Goal: Navigation & Orientation: Find specific page/section

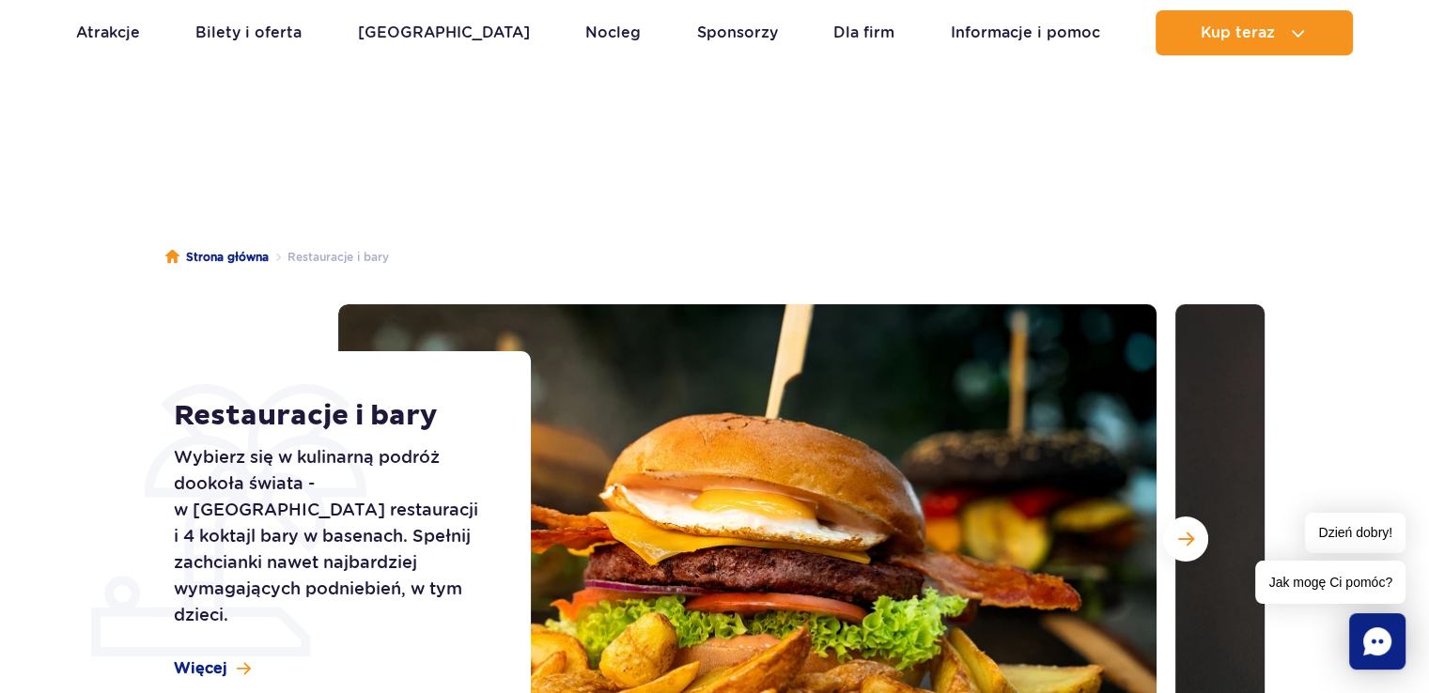
scroll to position [788, 0]
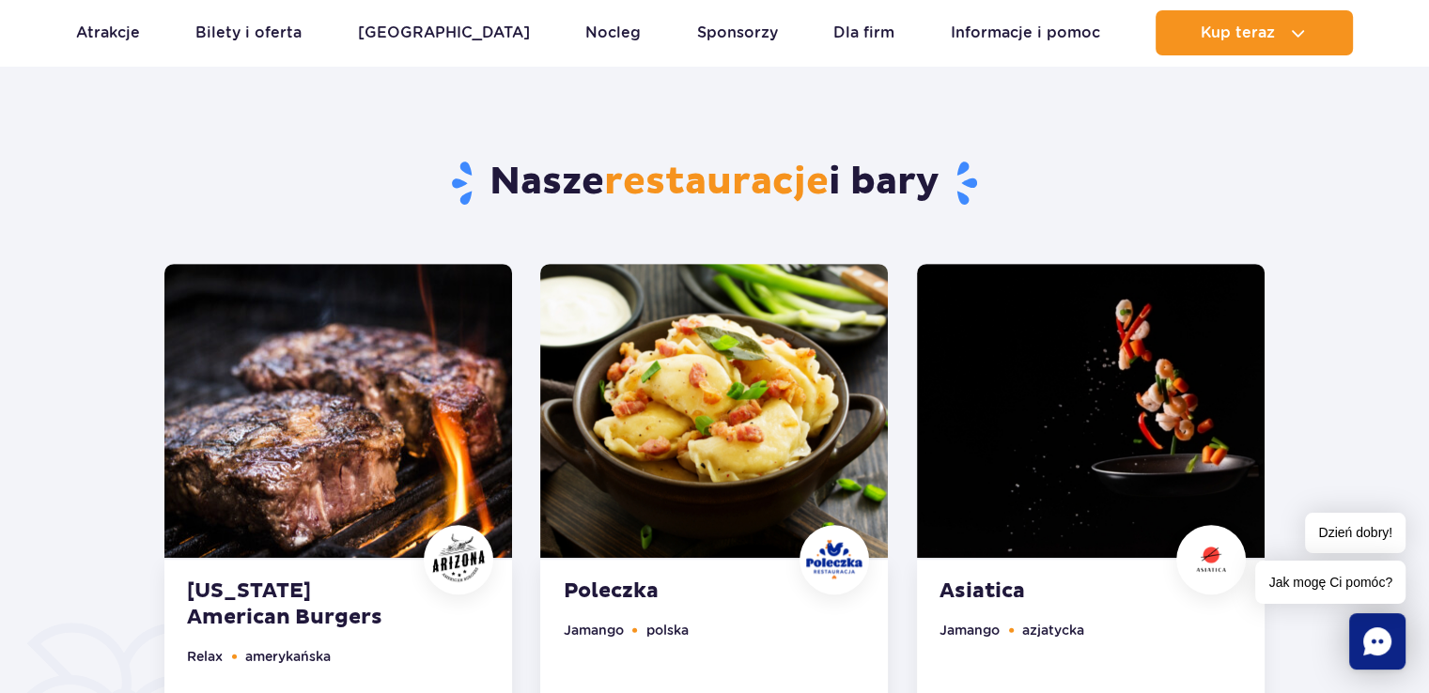
click at [1358, 575] on span "Jak mogę Ci pomóc?" at bounding box center [1330, 582] width 150 height 43
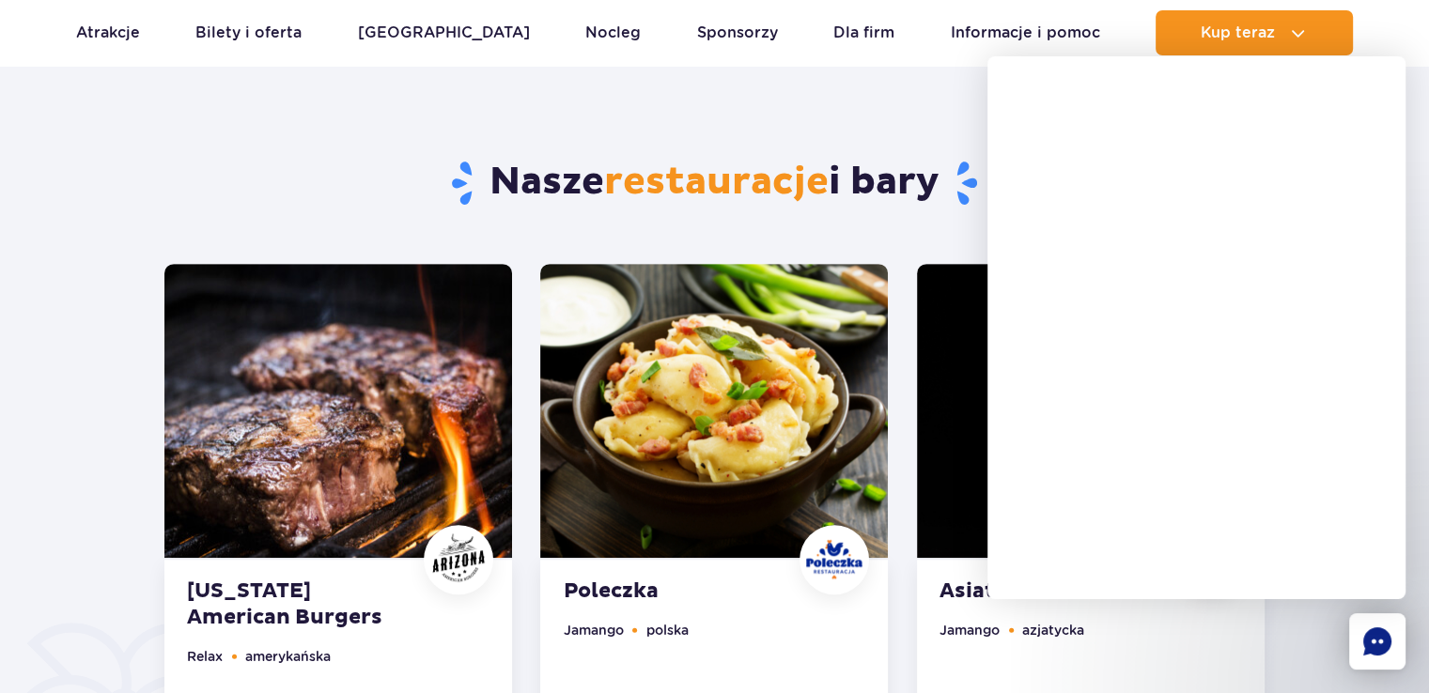
click at [733, 103] on div "Nasze restauracje i bary" at bounding box center [714, 155] width 1128 height 218
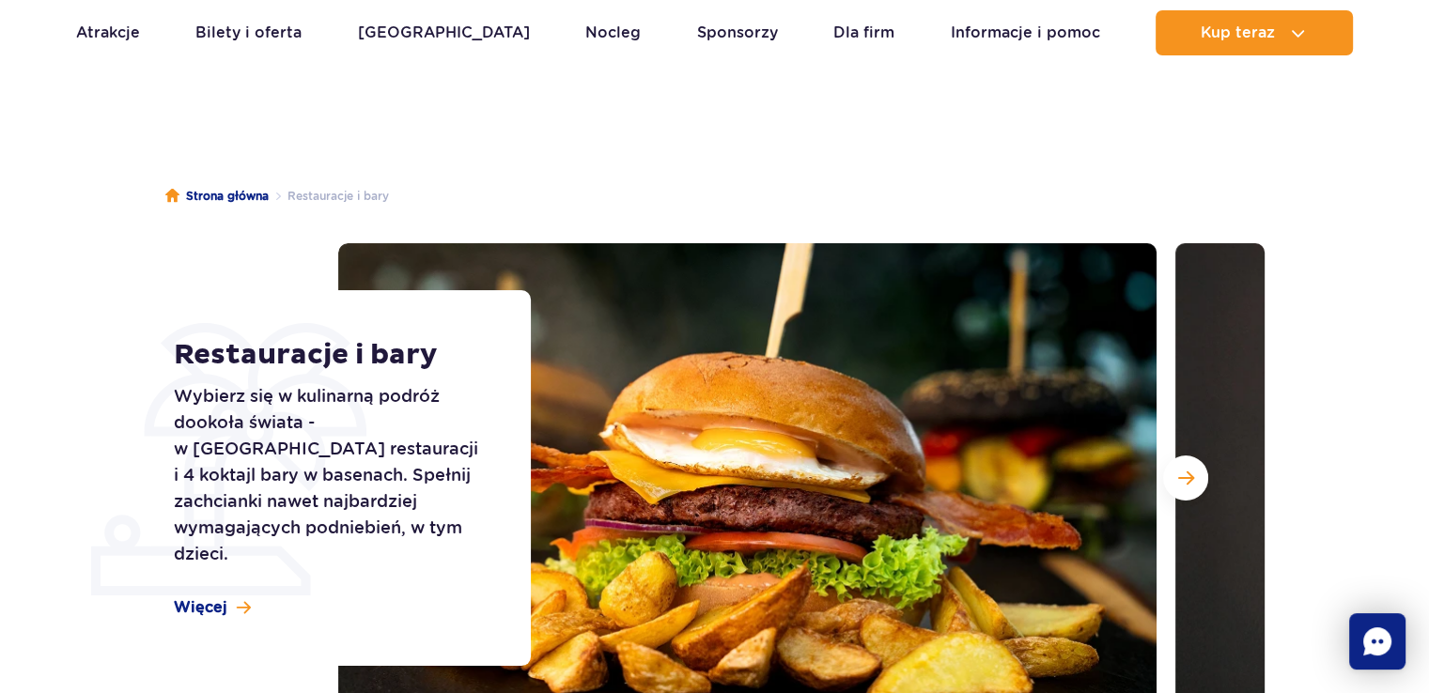
scroll to position [0, 0]
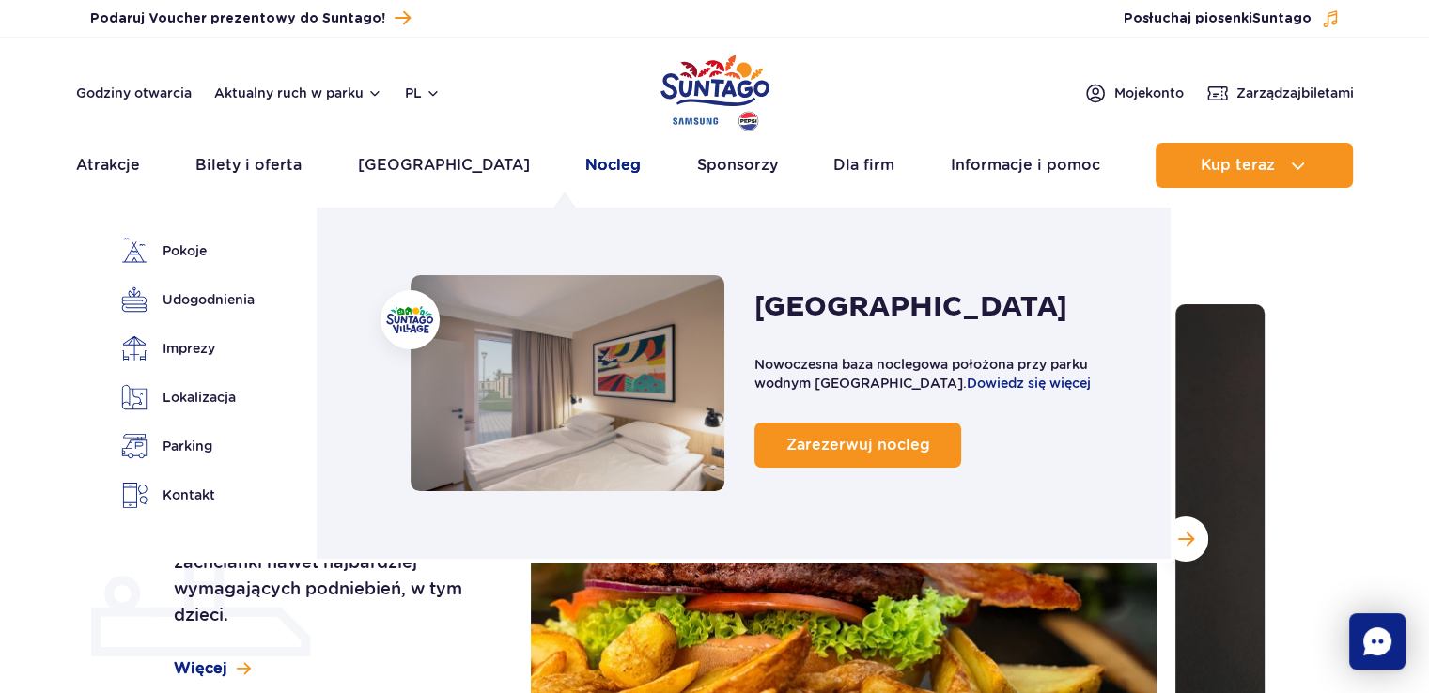
click at [585, 165] on link "Nocleg" at bounding box center [612, 165] width 55 height 45
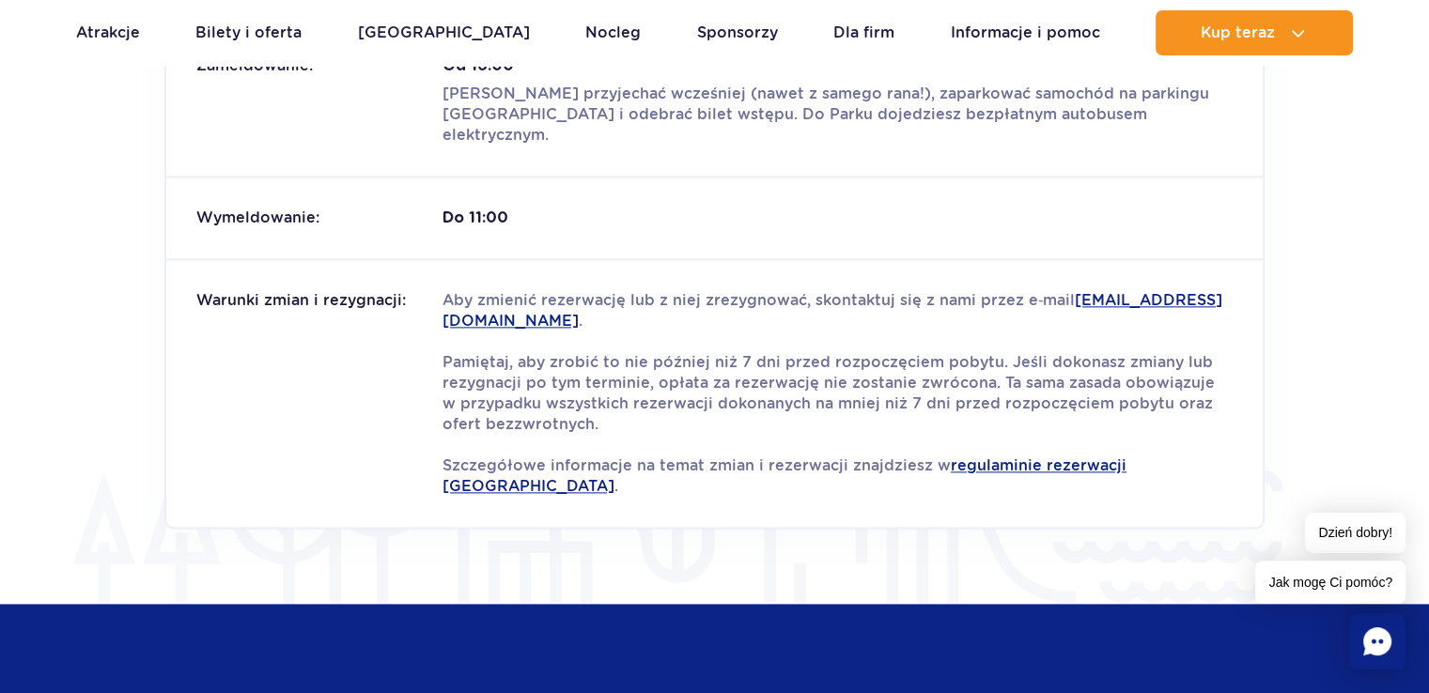
scroll to position [2329, 0]
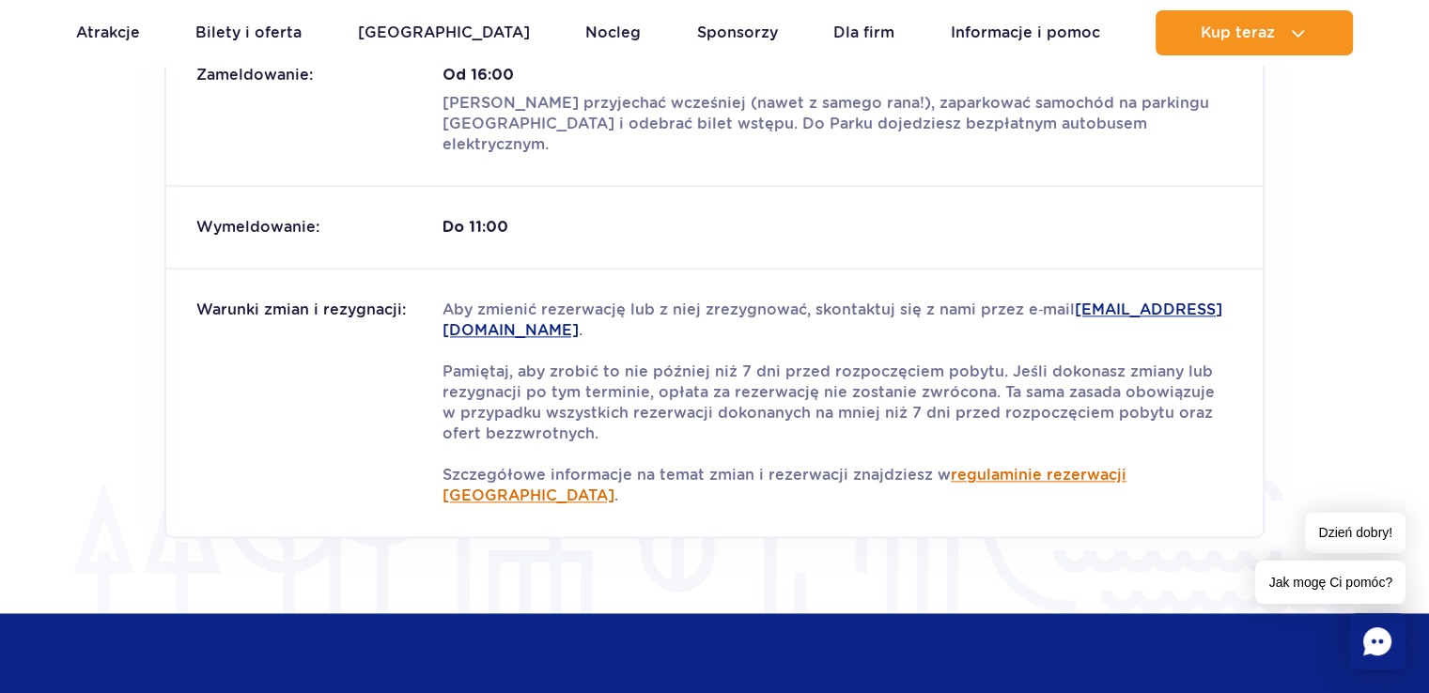
click at [976, 466] on link "regulaminie rezerwacji Suntago Village" at bounding box center [784, 485] width 684 height 39
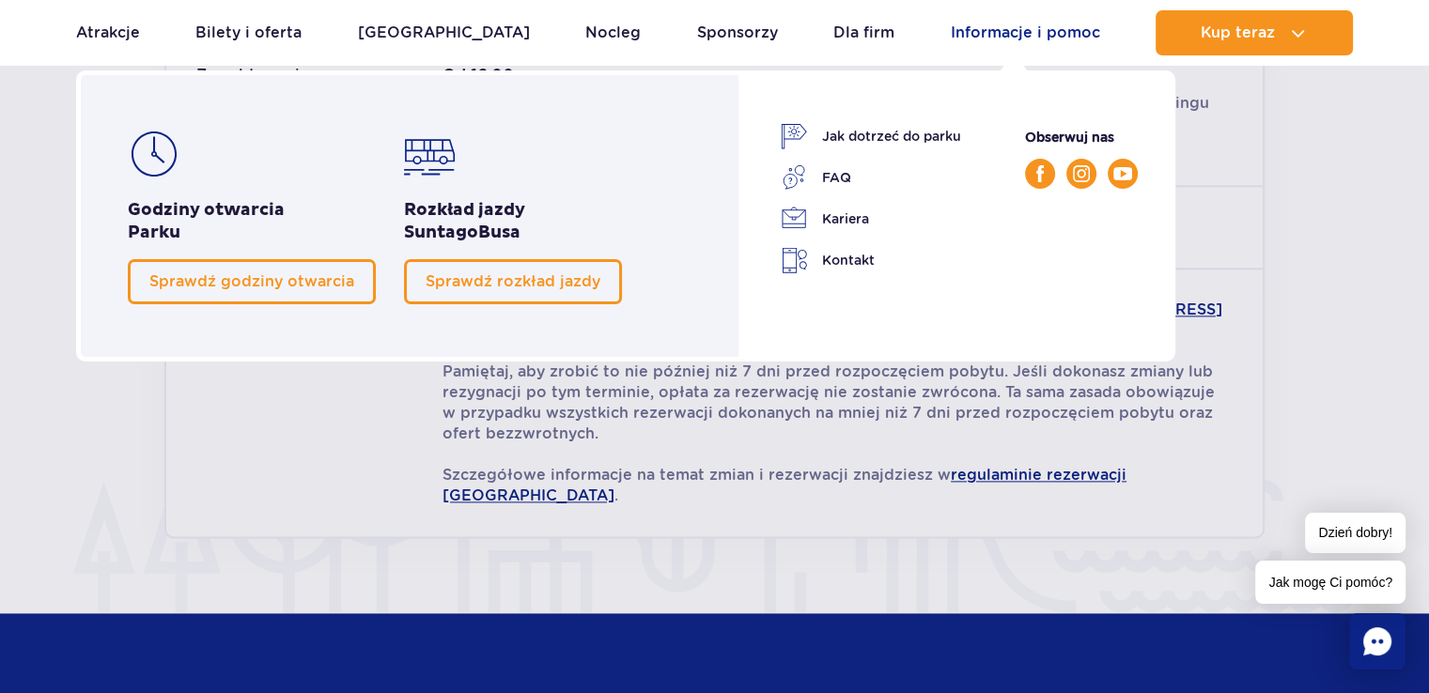
click at [951, 34] on link "Informacje i pomoc" at bounding box center [1025, 32] width 149 height 45
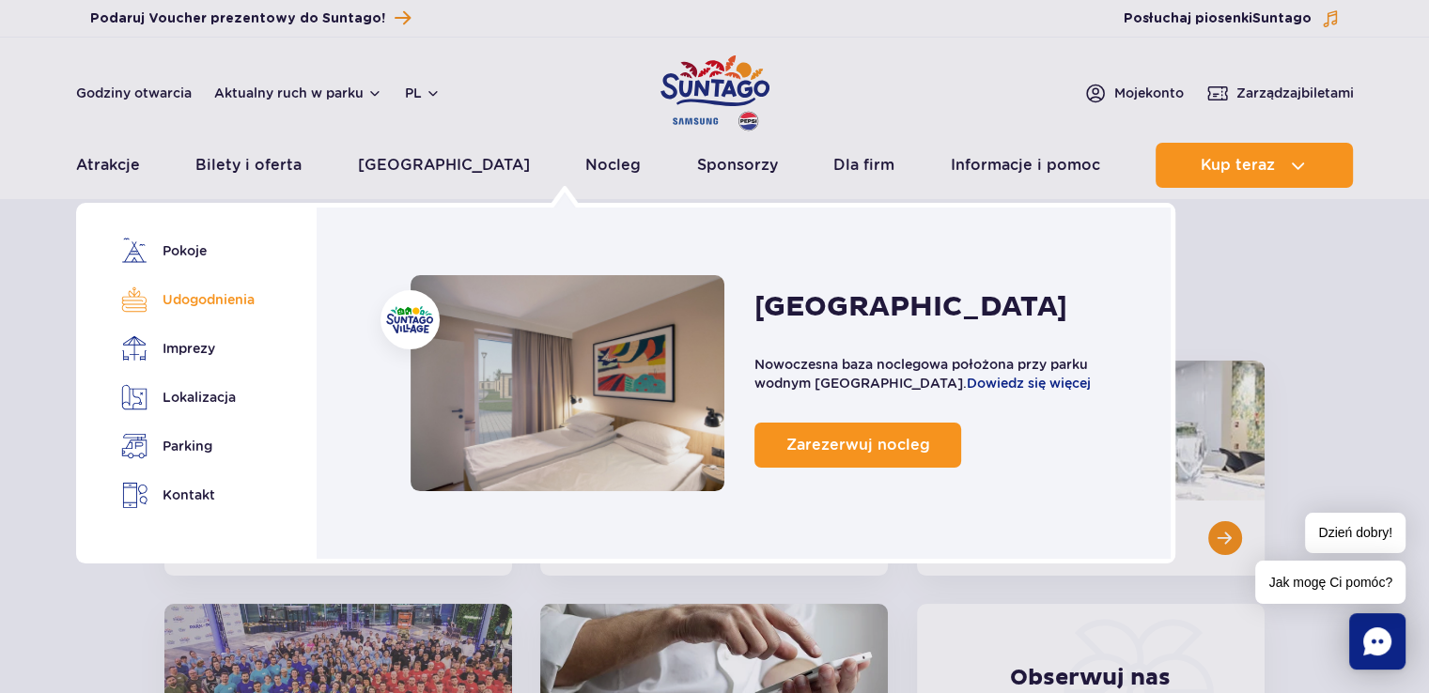
click at [186, 298] on link "Udogodnienia" at bounding box center [184, 299] width 127 height 26
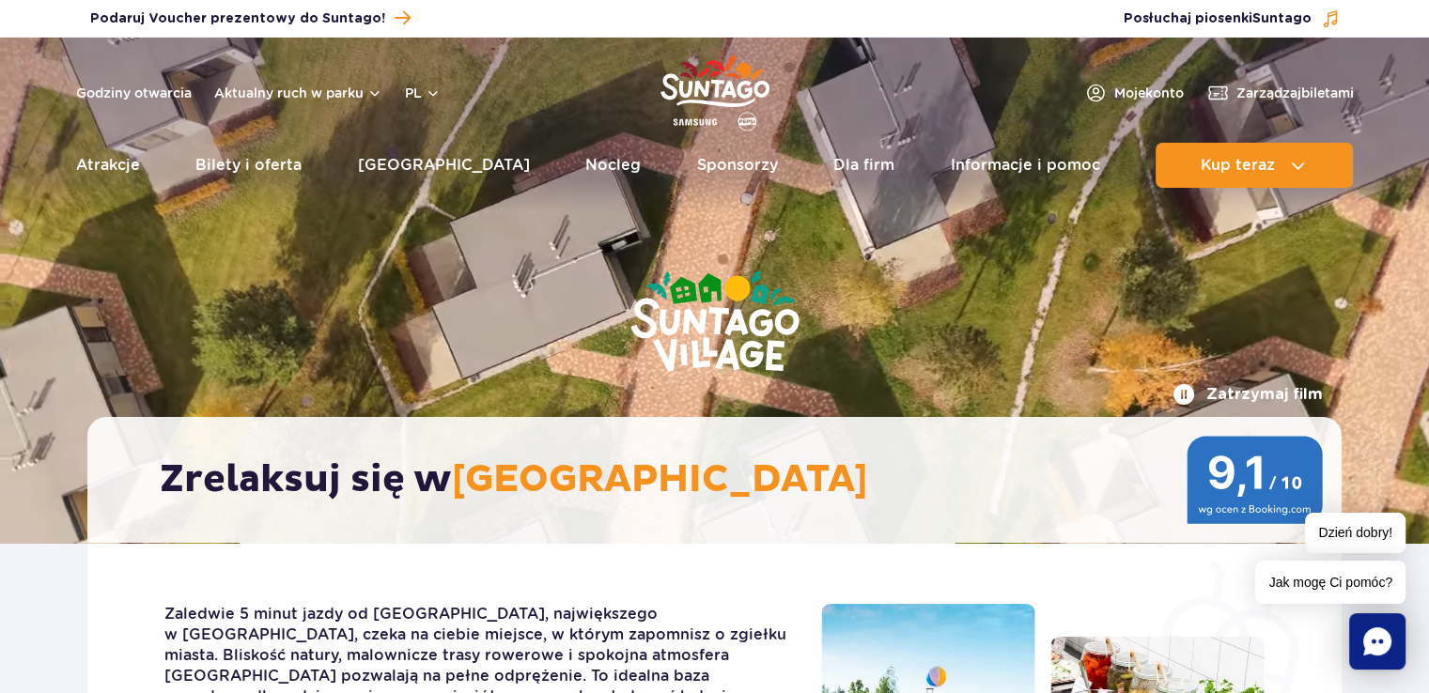
click at [1349, 583] on span "Jak mogę Ci pomóc?" at bounding box center [1330, 582] width 150 height 43
